Goal: Task Accomplishment & Management: Manage account settings

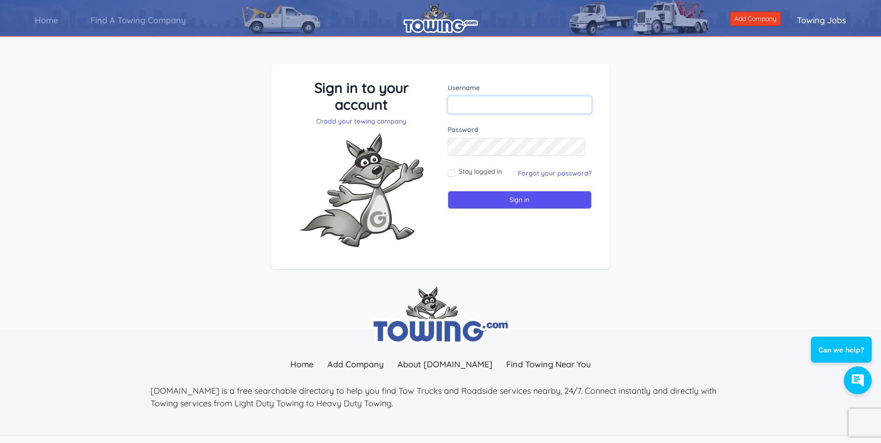
click at [482, 105] on input "text" at bounding box center [519, 105] width 144 height 18
drag, startPoint x: 525, startPoint y: 106, endPoint x: 495, endPoint y: 99, distance: 31.1
click at [495, 99] on input "[EMAIL_ADDRESS][DOMAIN_NAME]" at bounding box center [519, 105] width 144 height 18
type input "grimmsauto1"
click at [542, 169] on link "Forgot your password?" at bounding box center [555, 173] width 74 height 8
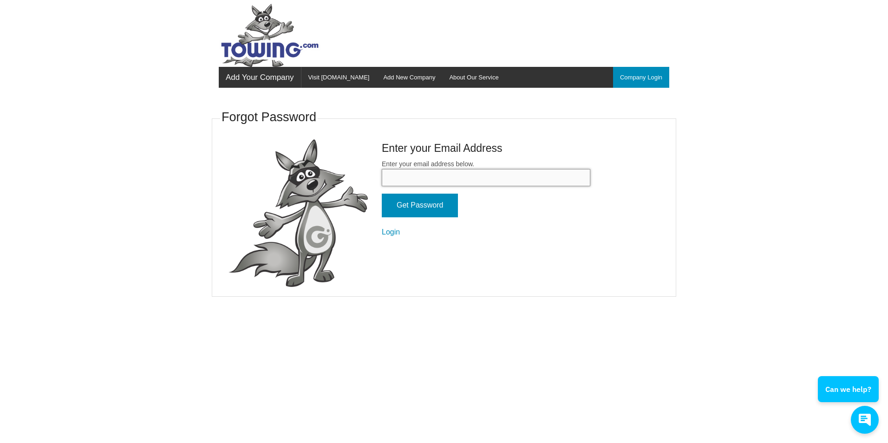
click at [531, 174] on input "Enter your email address below." at bounding box center [486, 177] width 208 height 17
type input "[EMAIL_ADDRESS][DOMAIN_NAME]"
click at [430, 213] on input "Get Password" at bounding box center [420, 206] width 76 height 24
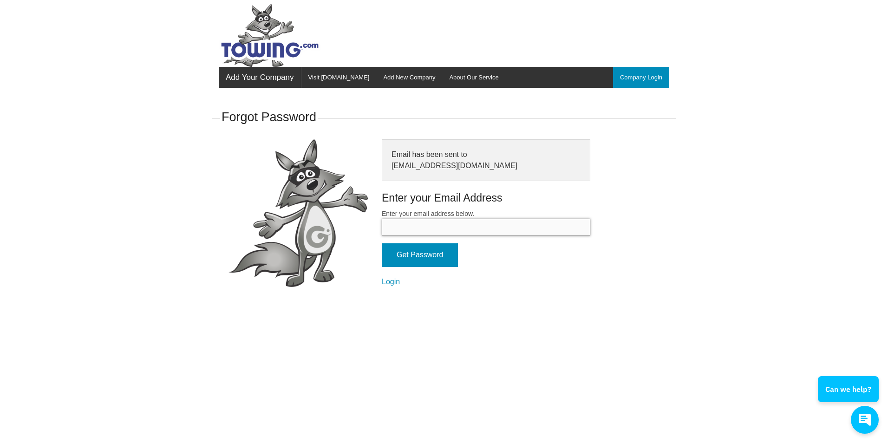
click at [423, 230] on input "Enter your email address below." at bounding box center [486, 227] width 208 height 17
type input "[EMAIL_ADDRESS][DOMAIN_NAME]"
click at [436, 258] on input "Get Password" at bounding box center [420, 255] width 76 height 24
click at [386, 285] on form "Enter your email address below. Get Password Login" at bounding box center [486, 248] width 208 height 78
click at [417, 232] on input "Enter your email address below." at bounding box center [486, 227] width 208 height 17
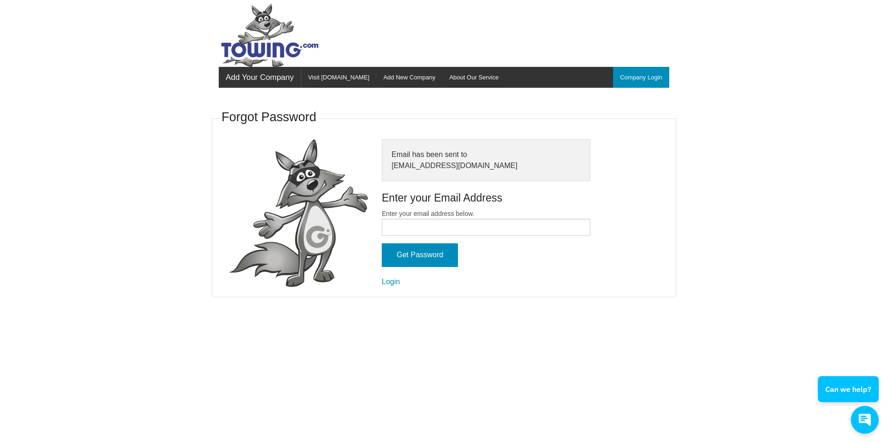
click at [608, 265] on fieldset "Forgot Password Email has been sent to grimmsauto1@aol.com Enter your Email Add…" at bounding box center [444, 202] width 464 height 190
click at [389, 284] on link "Login" at bounding box center [391, 282] width 18 height 8
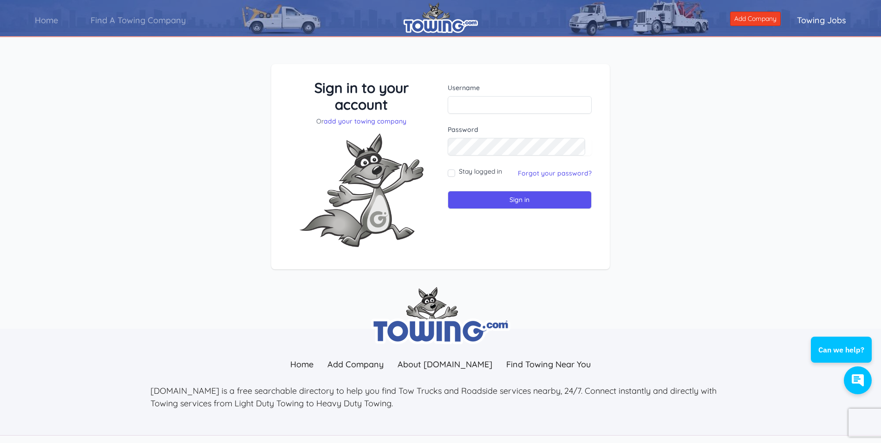
click at [463, 89] on label "Username" at bounding box center [519, 87] width 144 height 9
click at [467, 103] on input "text" at bounding box center [519, 105] width 144 height 18
type input "grimmsauto1@aol.com"
click at [457, 173] on div "Stay logged in" at bounding box center [474, 173] width 54 height 13
click at [450, 176] on input "Stay logged in" at bounding box center [450, 172] width 7 height 7
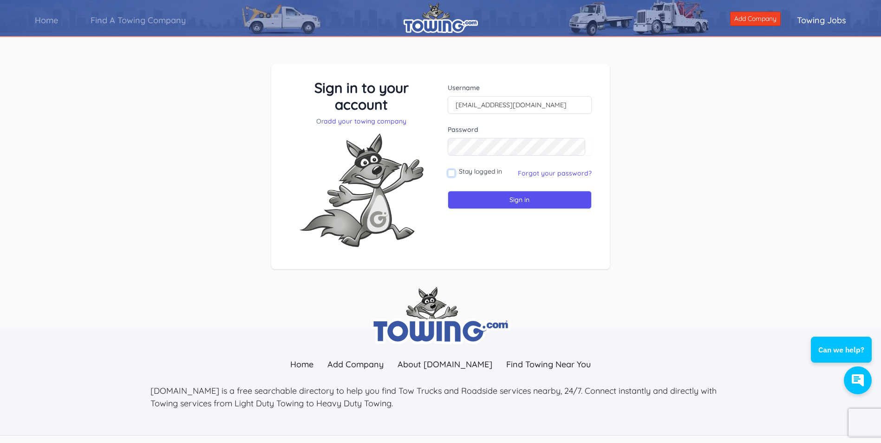
checkbox input "true"
click at [458, 194] on input "Sign in" at bounding box center [519, 200] width 144 height 18
click at [528, 103] on input "text" at bounding box center [519, 105] width 144 height 18
type input "grimmsauto1"
click at [674, 73] on div "Sign in to your account Or add your towing company Username grimmsauto1 Sign in" at bounding box center [440, 174] width 881 height 265
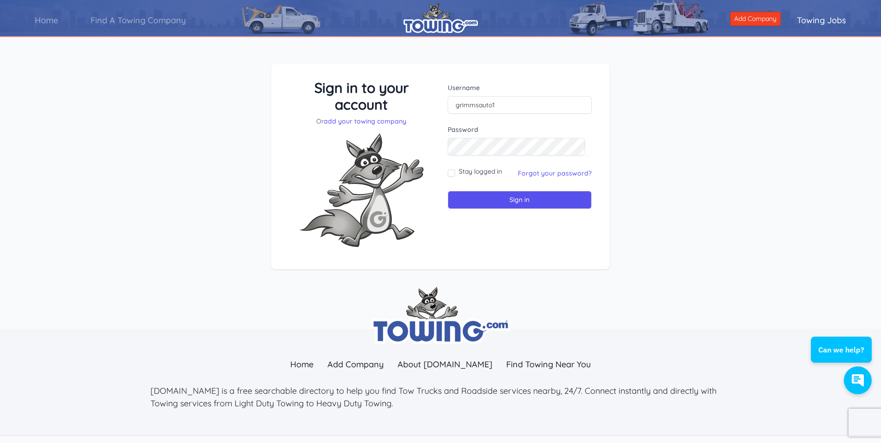
click at [511, 157] on form "Username grimmsauto1 Password Stay logged in Sign in" at bounding box center [519, 146] width 144 height 126
click at [447, 191] on input "Sign in" at bounding box center [519, 200] width 144 height 18
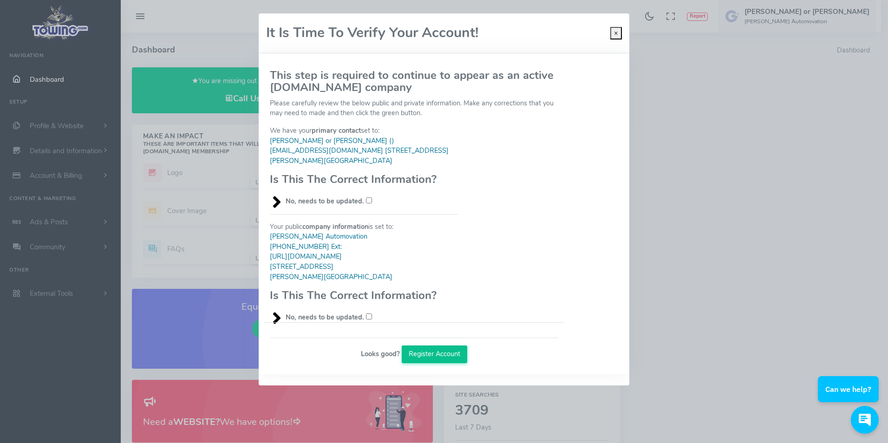
click at [443, 351] on button "Register Account" at bounding box center [435, 354] width 66 height 18
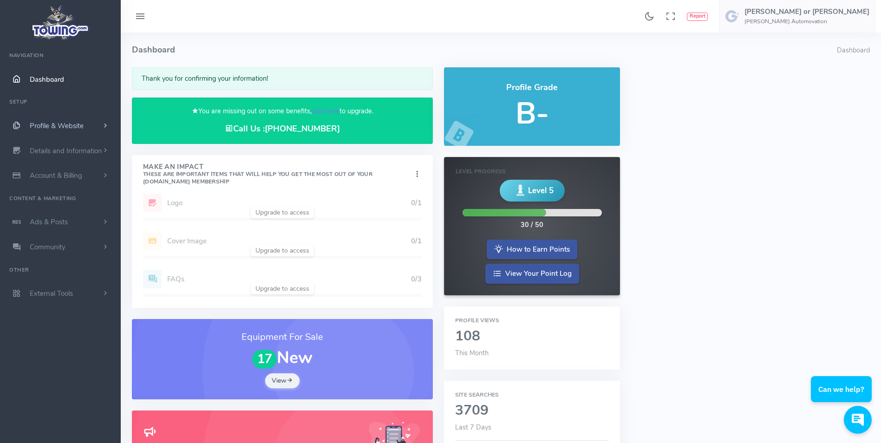
click at [65, 131] on link "Profile & Website" at bounding box center [60, 125] width 121 height 25
click at [89, 167] on small "What service you provide" at bounding box center [71, 168] width 83 height 18
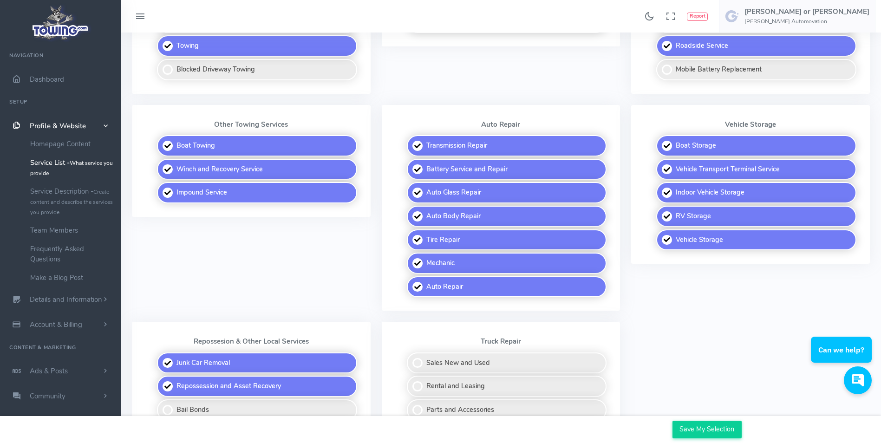
scroll to position [418, 0]
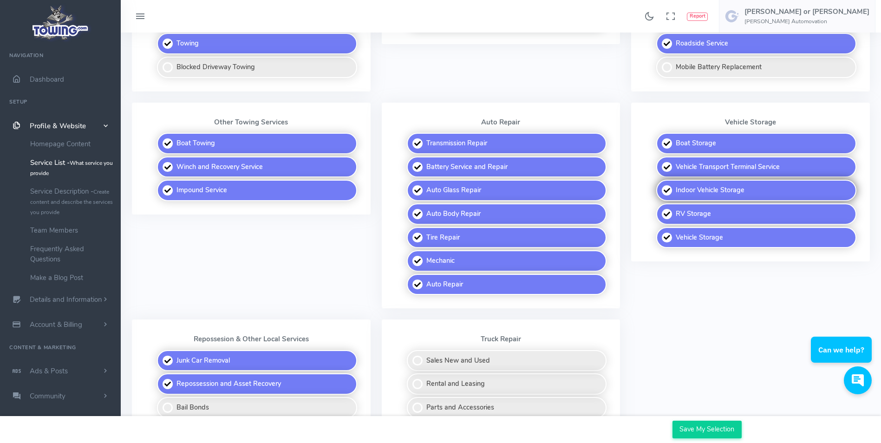
click at [665, 190] on label "Indoor Vehicle Storage" at bounding box center [756, 190] width 200 height 21
click at [660, 186] on input "Indoor Vehicle Storage" at bounding box center [657, 183] width 6 height 6
checkbox input "false"
click at [708, 277] on div "Location Vehicle Storage Boat Storage Vehicle Transport Terminal Service Indoor…" at bounding box center [750, 211] width 250 height 217
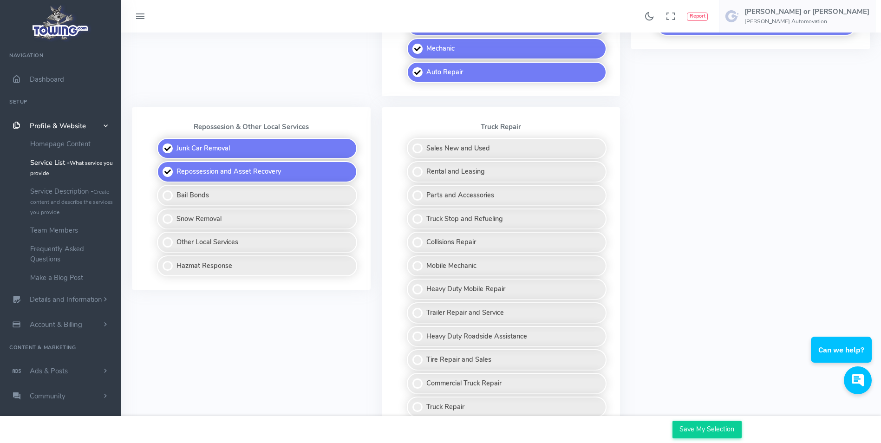
scroll to position [650, 0]
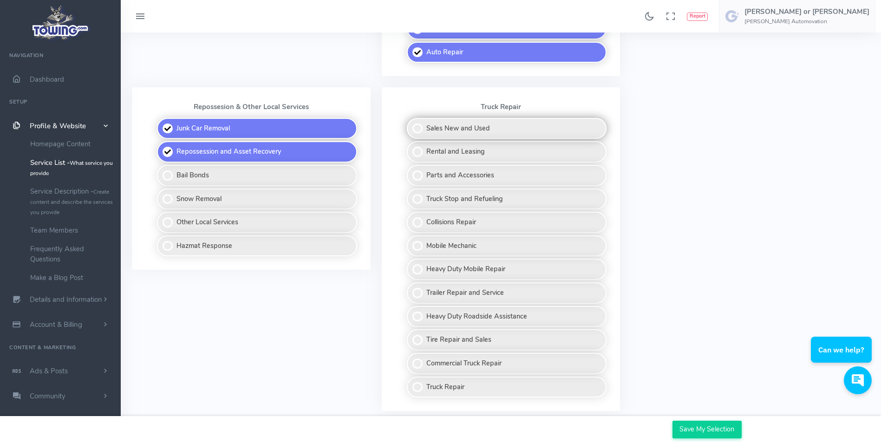
click at [428, 127] on label "Sales New and Used" at bounding box center [507, 128] width 200 height 21
click at [410, 124] on input "Sales New and Used" at bounding box center [407, 121] width 6 height 6
checkbox input "true"
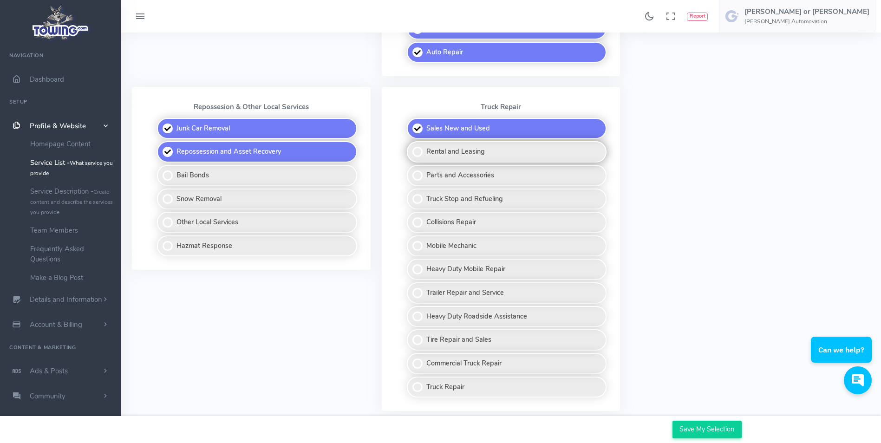
click at [435, 153] on label "Rental and Leasing" at bounding box center [507, 151] width 200 height 21
click at [410, 147] on input "Rental and Leasing" at bounding box center [407, 144] width 6 height 6
checkbox input "true"
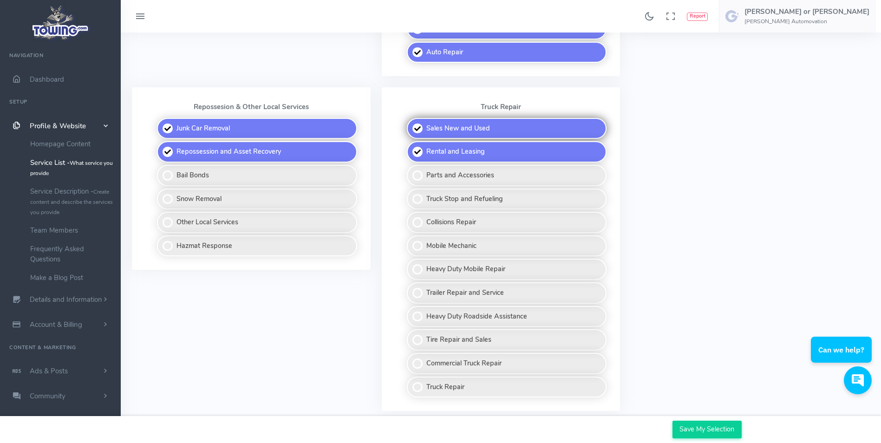
click at [431, 131] on label "Sales New and Used" at bounding box center [507, 128] width 200 height 21
click at [410, 124] on input "Sales New and Used" at bounding box center [407, 121] width 6 height 6
checkbox input "false"
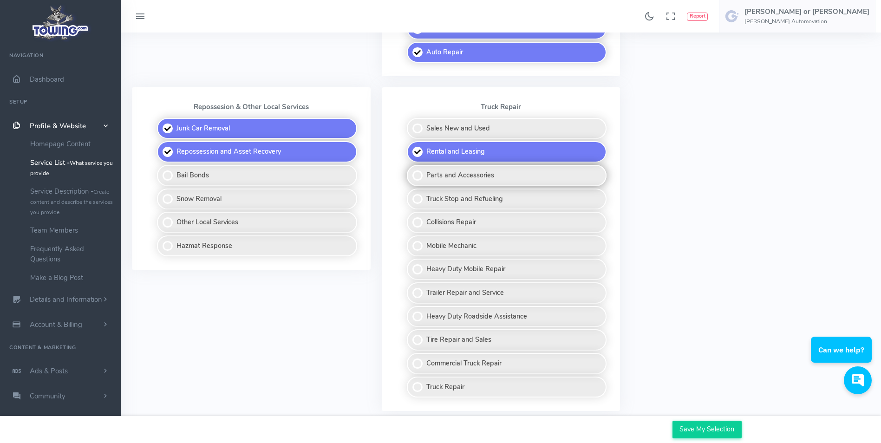
click at [435, 175] on label "Parts and Accessories" at bounding box center [507, 175] width 200 height 21
click at [410, 171] on input "Parts and Accessories" at bounding box center [407, 168] width 6 height 6
checkbox input "true"
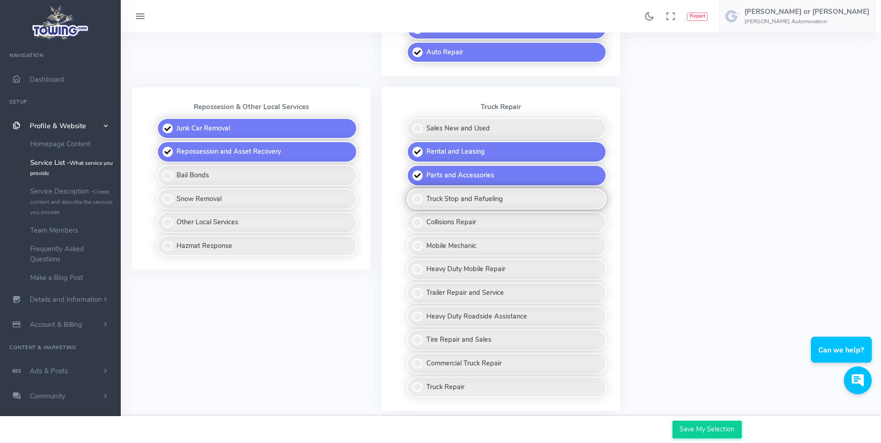
click at [436, 195] on label "Truck Stop and Refueling" at bounding box center [507, 198] width 200 height 21
click at [410, 194] on input "Truck Stop and Refueling" at bounding box center [407, 191] width 6 height 6
checkbox input "true"
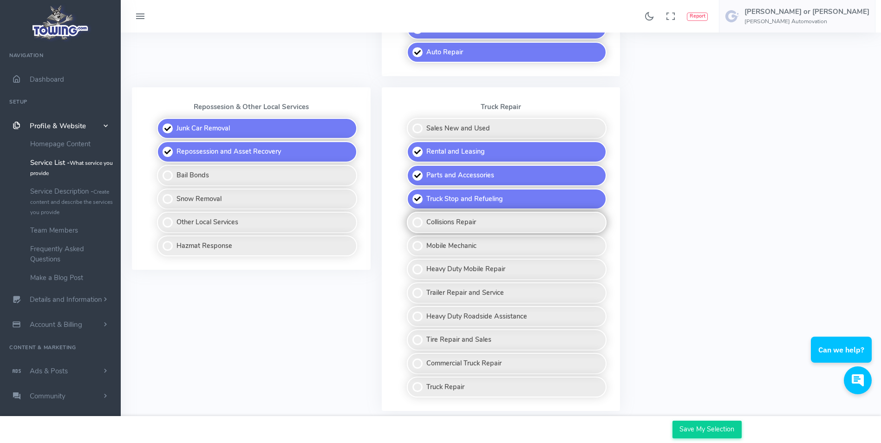
click at [436, 214] on label "Collisions Repair" at bounding box center [507, 222] width 200 height 21
click at [410, 214] on input "Collisions Repair" at bounding box center [407, 215] width 6 height 6
checkbox input "true"
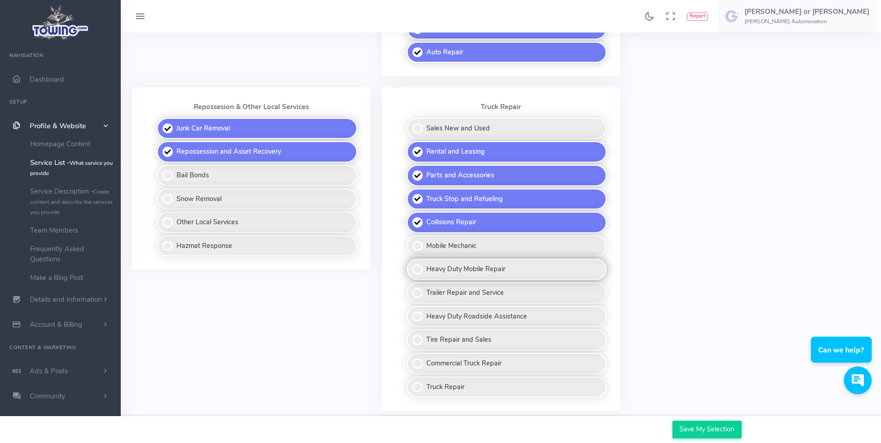
drag, startPoint x: 440, startPoint y: 250, endPoint x: 442, endPoint y: 259, distance: 10.0
click at [441, 250] on label "Mobile Mechanic" at bounding box center [507, 245] width 200 height 21
click at [410, 241] on input "Mobile Mechanic" at bounding box center [407, 238] width 6 height 6
checkbox input "true"
click at [444, 269] on label "Heavy Duty Mobile Repair" at bounding box center [507, 269] width 200 height 21
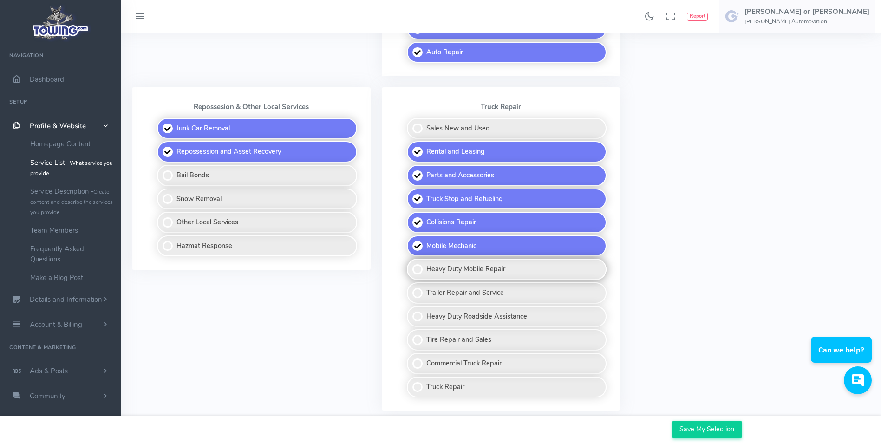
click at [410, 265] on input "Heavy Duty Mobile Repair" at bounding box center [407, 262] width 6 height 6
checkbox input "true"
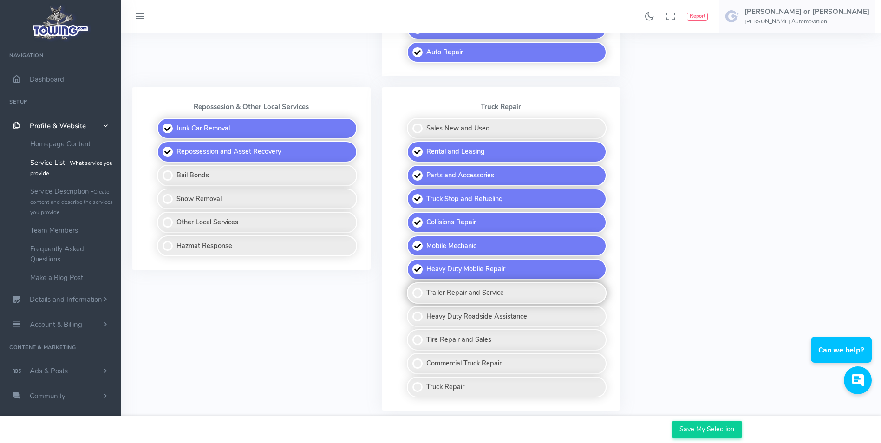
click at [450, 289] on label "Trailer Repair and Service" at bounding box center [507, 292] width 200 height 21
click at [410, 288] on input "Trailer Repair and Service" at bounding box center [407, 285] width 6 height 6
checkbox input "true"
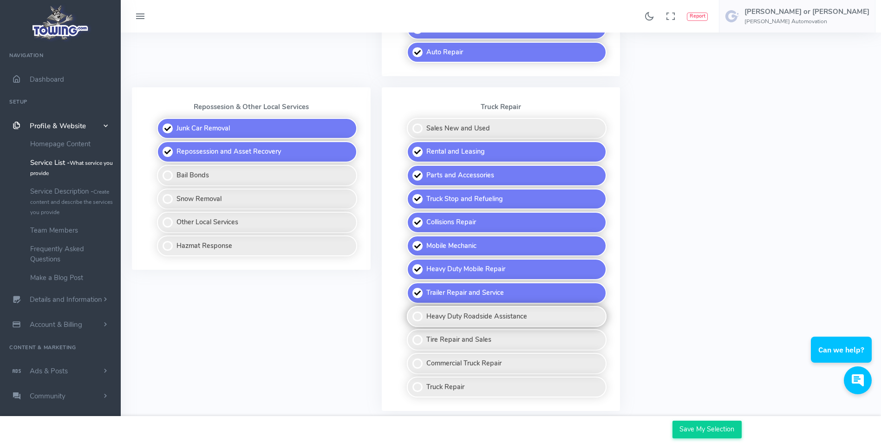
click at [454, 315] on label "Heavy Duty Roadside Assistance" at bounding box center [507, 316] width 200 height 21
click at [410, 312] on input "Heavy Duty Roadside Assistance" at bounding box center [407, 309] width 6 height 6
checkbox input "true"
click at [455, 339] on label "Tire Repair and Sales" at bounding box center [507, 339] width 200 height 21
click at [410, 335] on input "Tire Repair and Sales" at bounding box center [407, 332] width 6 height 6
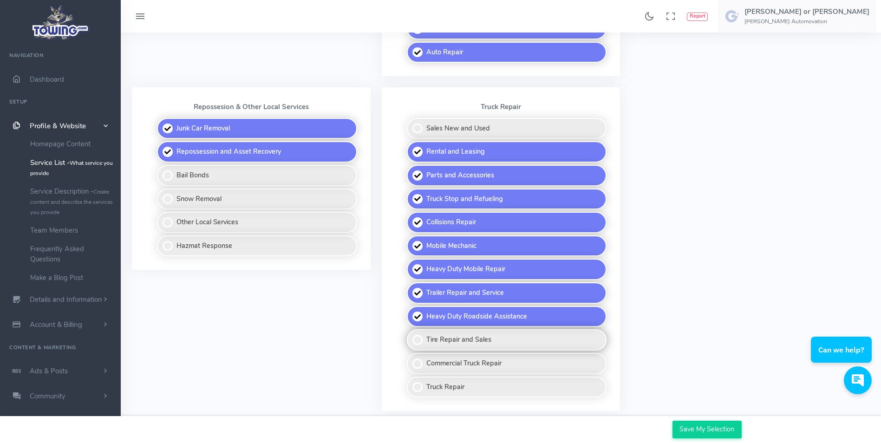
checkbox input "true"
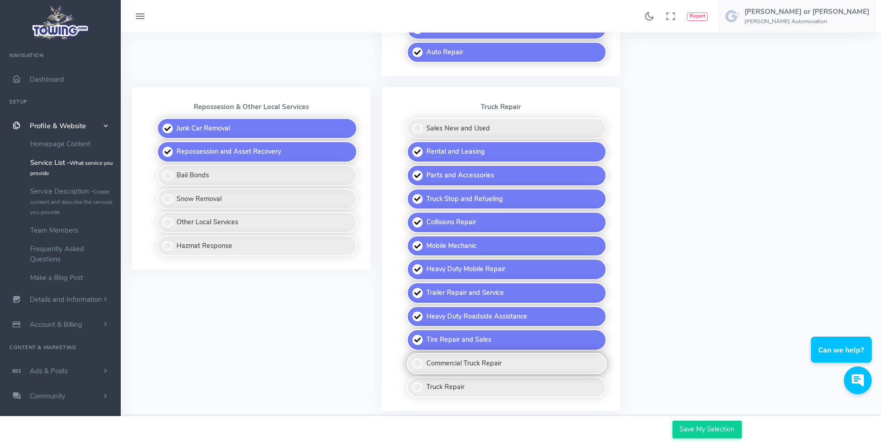
click at [455, 366] on label "Commercial Truck Repair" at bounding box center [507, 363] width 200 height 21
click at [410, 359] on input "Commercial Truck Repair" at bounding box center [407, 356] width 6 height 6
checkbox input "true"
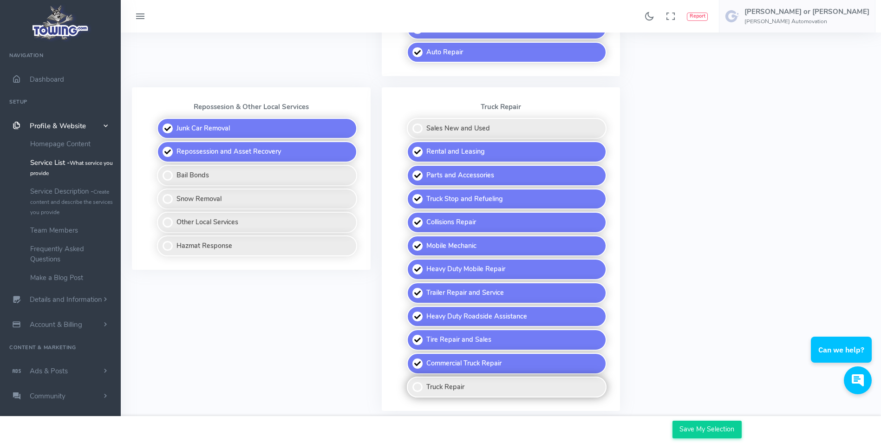
click at [460, 395] on label "Truck Repair" at bounding box center [507, 386] width 200 height 21
click at [410, 382] on input "Truck Repair" at bounding box center [407, 379] width 6 height 6
checkbox input "true"
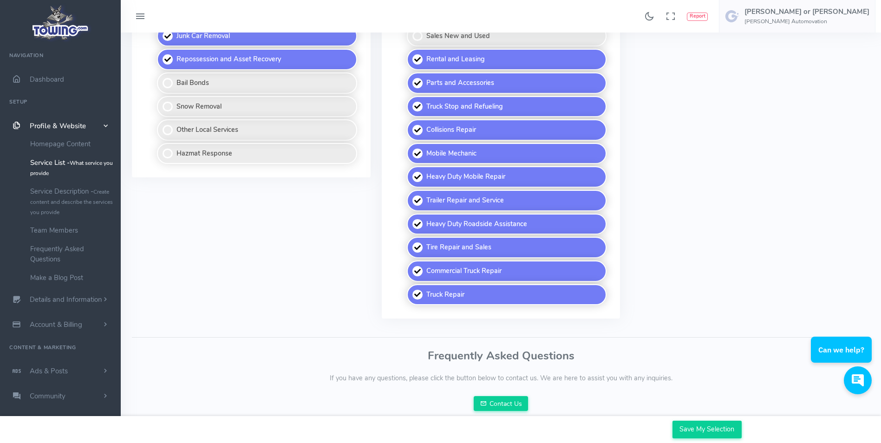
scroll to position [749, 0]
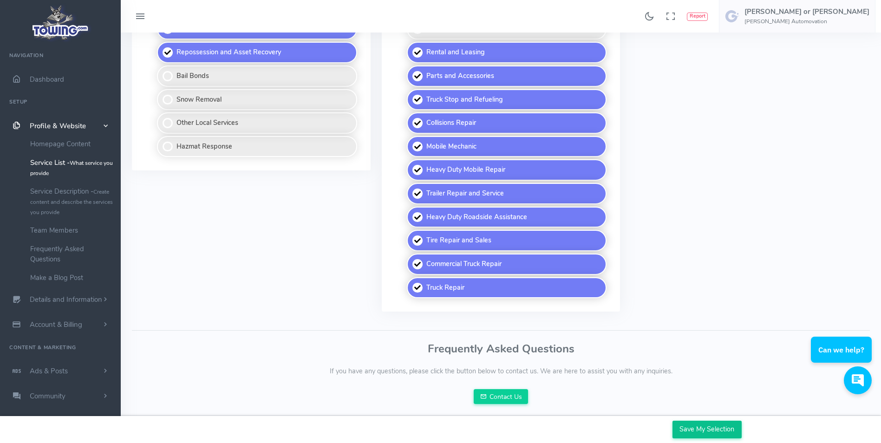
click at [720, 430] on input "Save My Selection" at bounding box center [706, 430] width 69 height 18
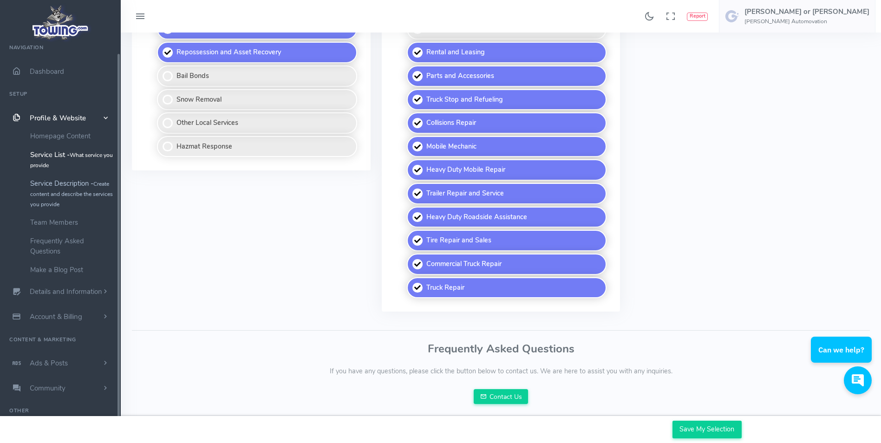
click at [63, 187] on link "Service Description - Create content and describe the services you provide" at bounding box center [71, 193] width 97 height 39
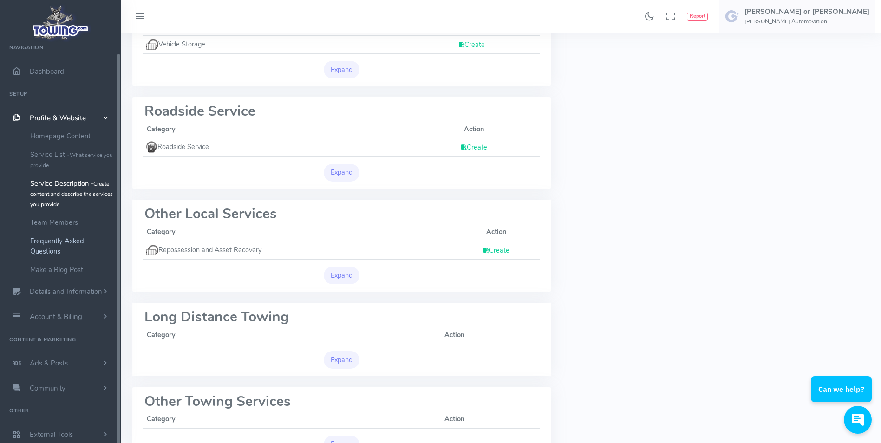
scroll to position [511, 0]
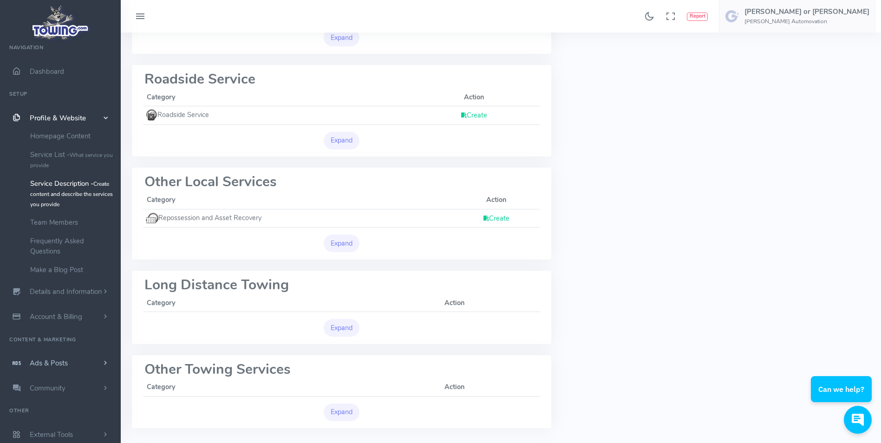
click at [69, 361] on link "Ads & Posts" at bounding box center [60, 362] width 121 height 25
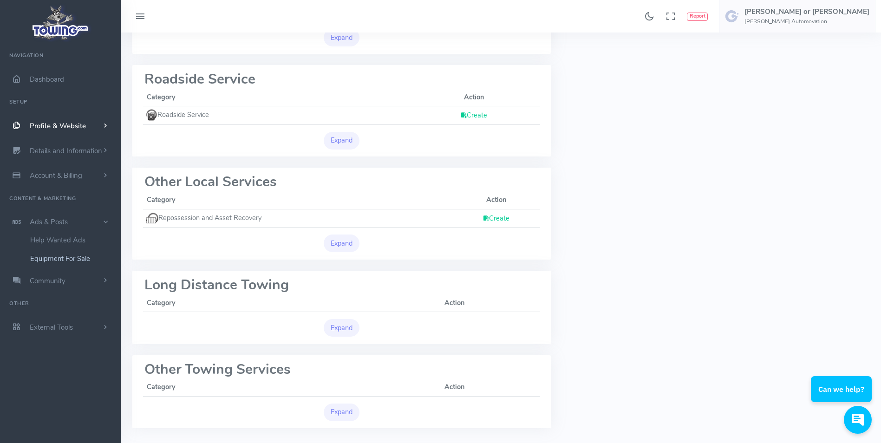
click at [81, 257] on link "Equipment For Sale" at bounding box center [71, 258] width 97 height 19
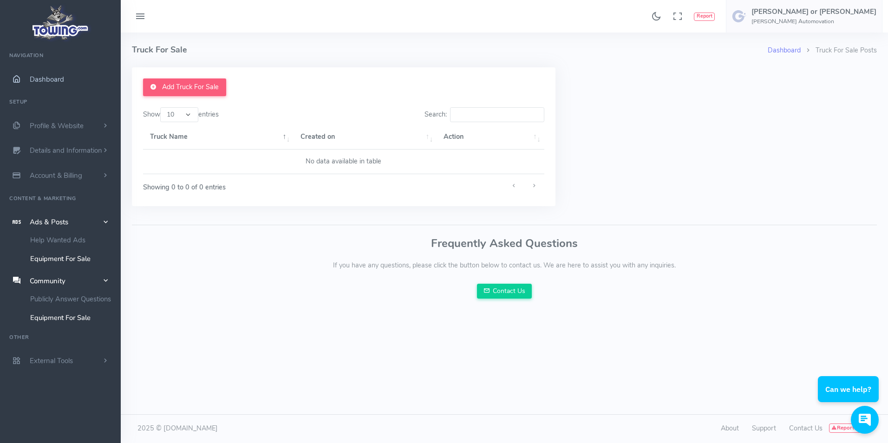
click at [44, 78] on span "Dashboard" at bounding box center [47, 79] width 34 height 9
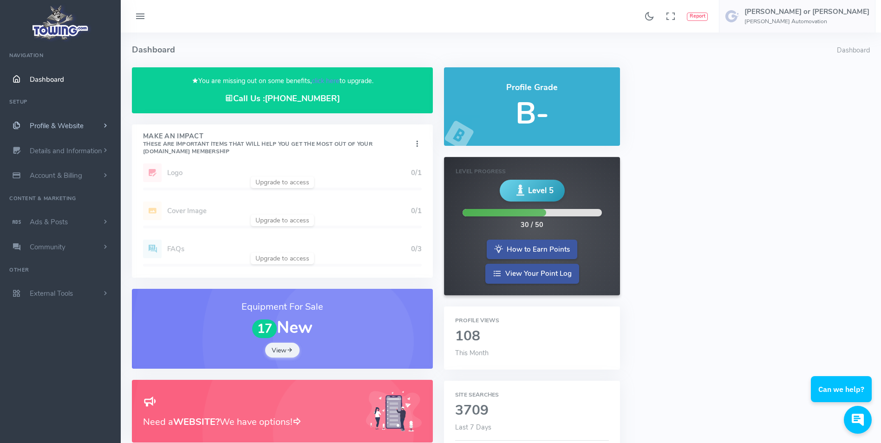
click at [69, 127] on span "Profile & Website" at bounding box center [57, 125] width 54 height 9
click at [94, 177] on link "Account & Billing" at bounding box center [60, 175] width 121 height 25
click at [81, 223] on link "Ads & Posts" at bounding box center [60, 221] width 121 height 25
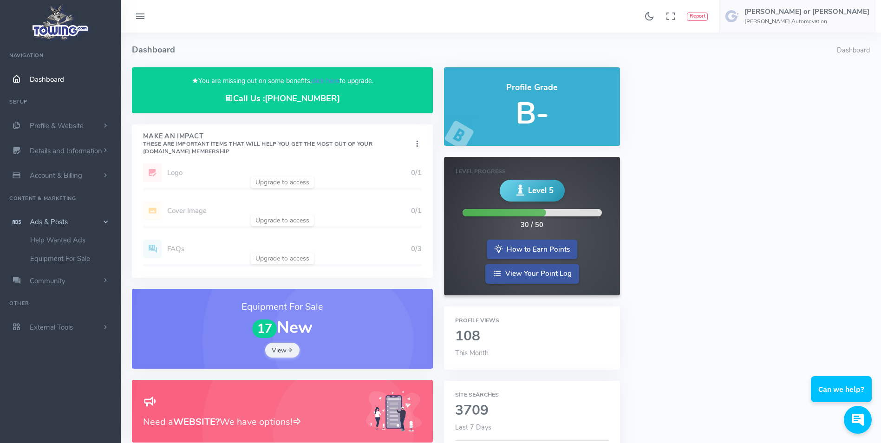
click at [81, 223] on link "Ads & Posts" at bounding box center [60, 221] width 121 height 25
